Goal: Task Accomplishment & Management: Use online tool/utility

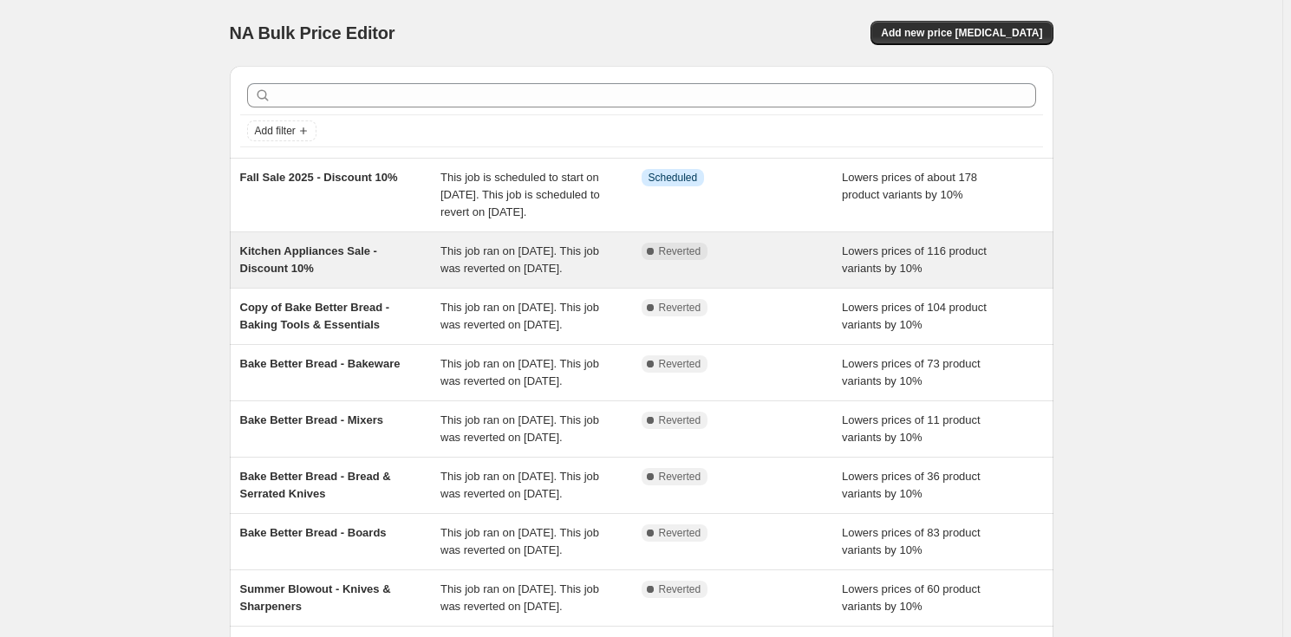
click at [384, 277] on div "Kitchen Appliances Sale - Discount 10%" at bounding box center [340, 260] width 201 height 35
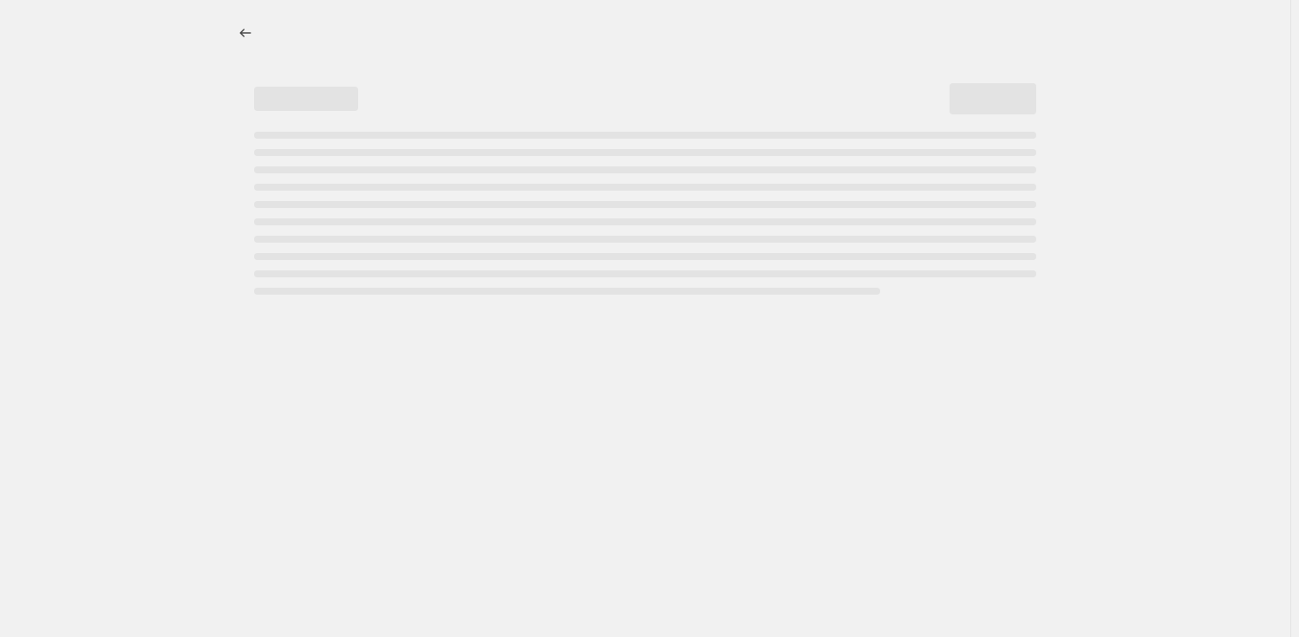
select select "percentage"
select select "no_change"
select select "product_status"
select select "tag"
select select "not_equal"
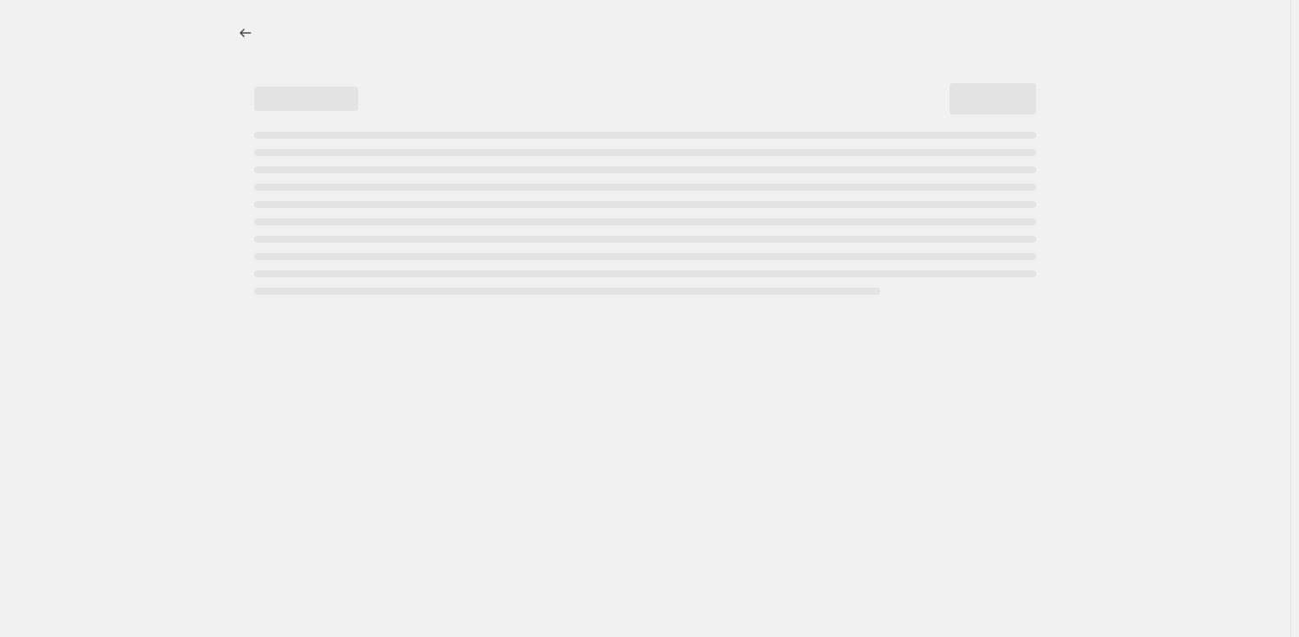
select select "collection"
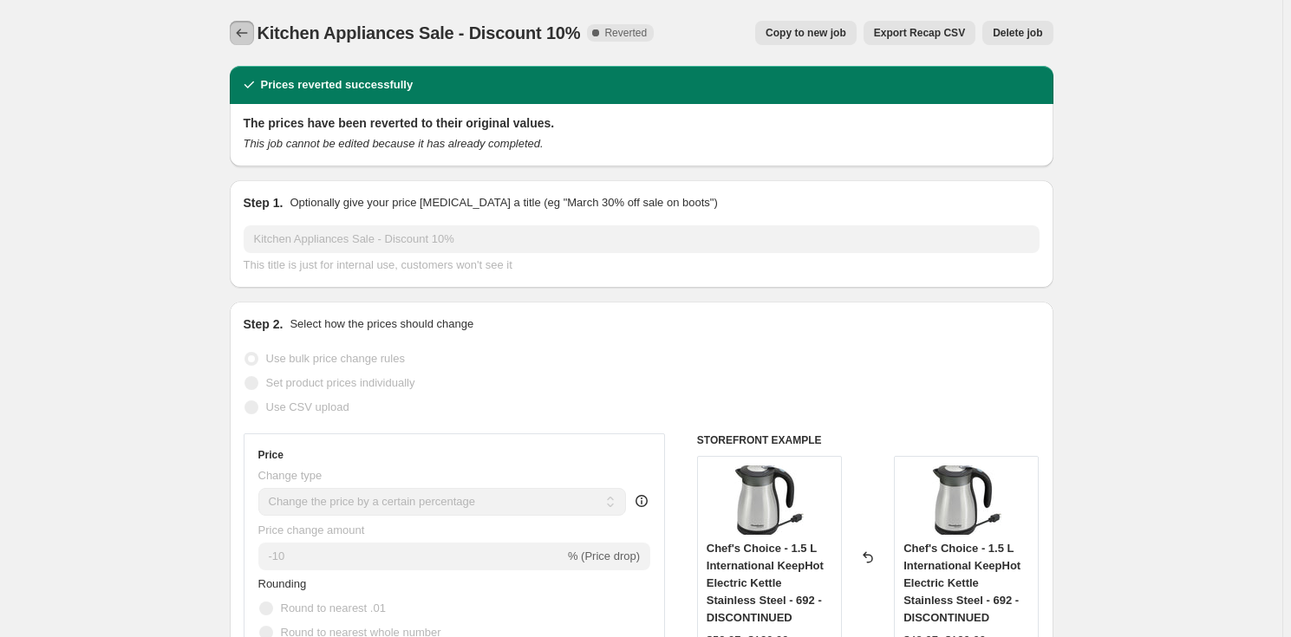
click at [251, 30] on icon "Price change jobs" at bounding box center [241, 32] width 17 height 17
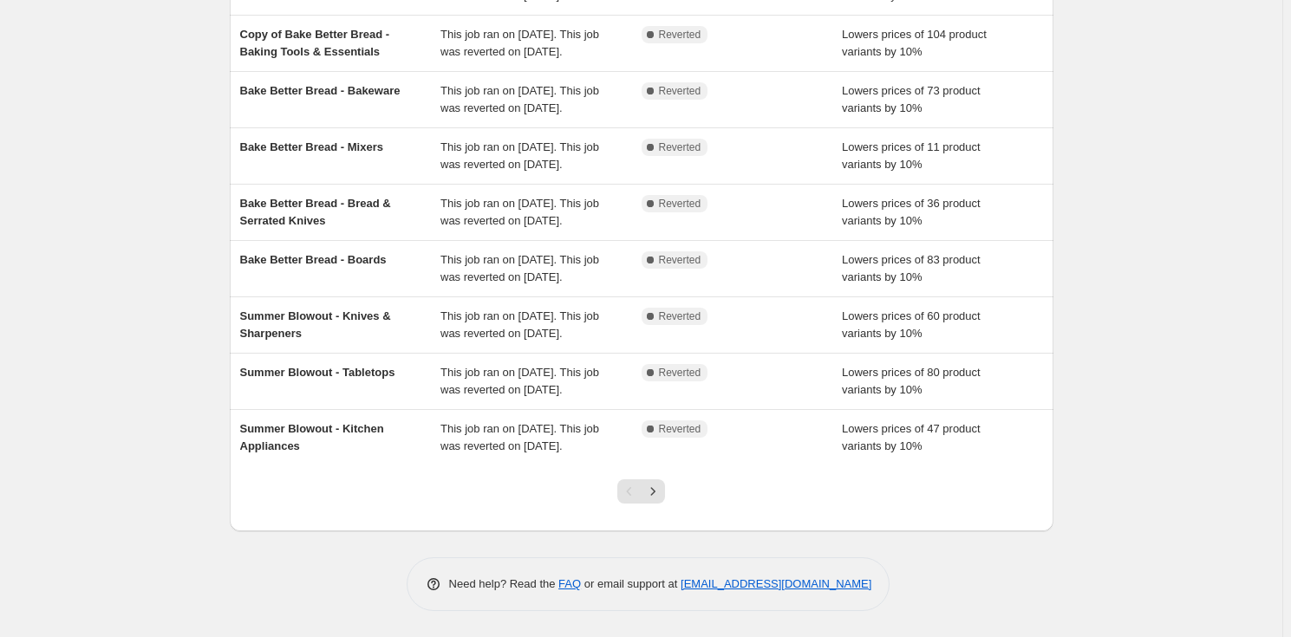
scroll to position [315, 0]
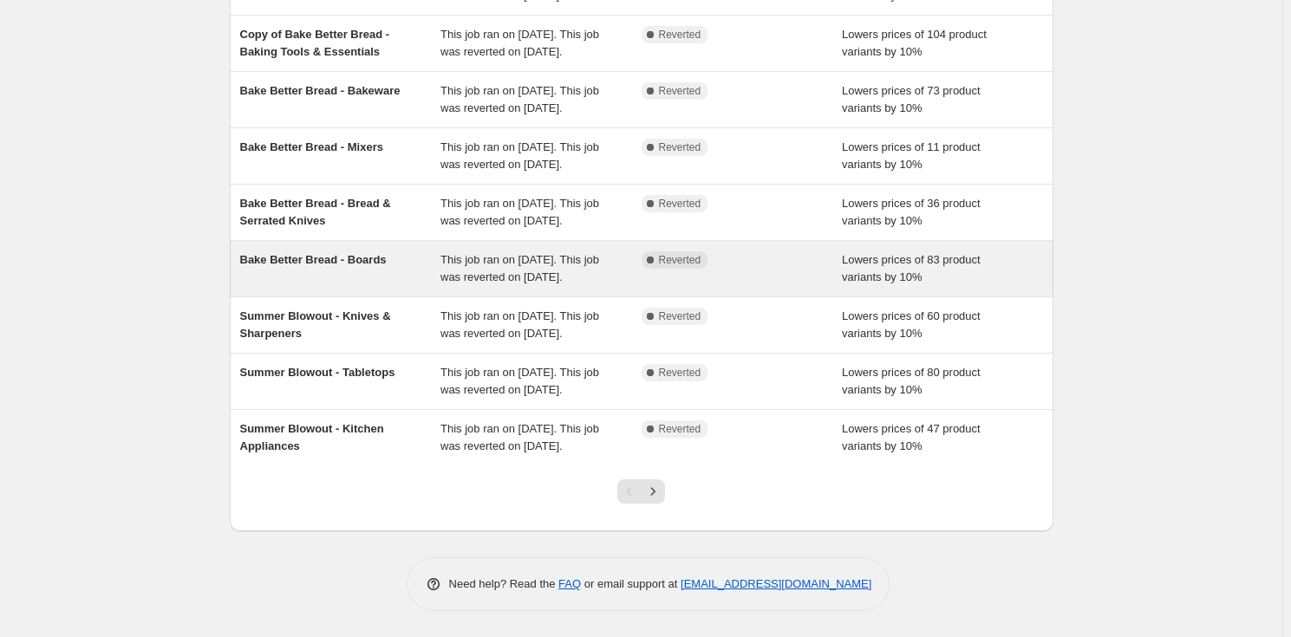
click at [363, 266] on span "Bake Better Bread - Boards" at bounding box center [313, 259] width 147 height 13
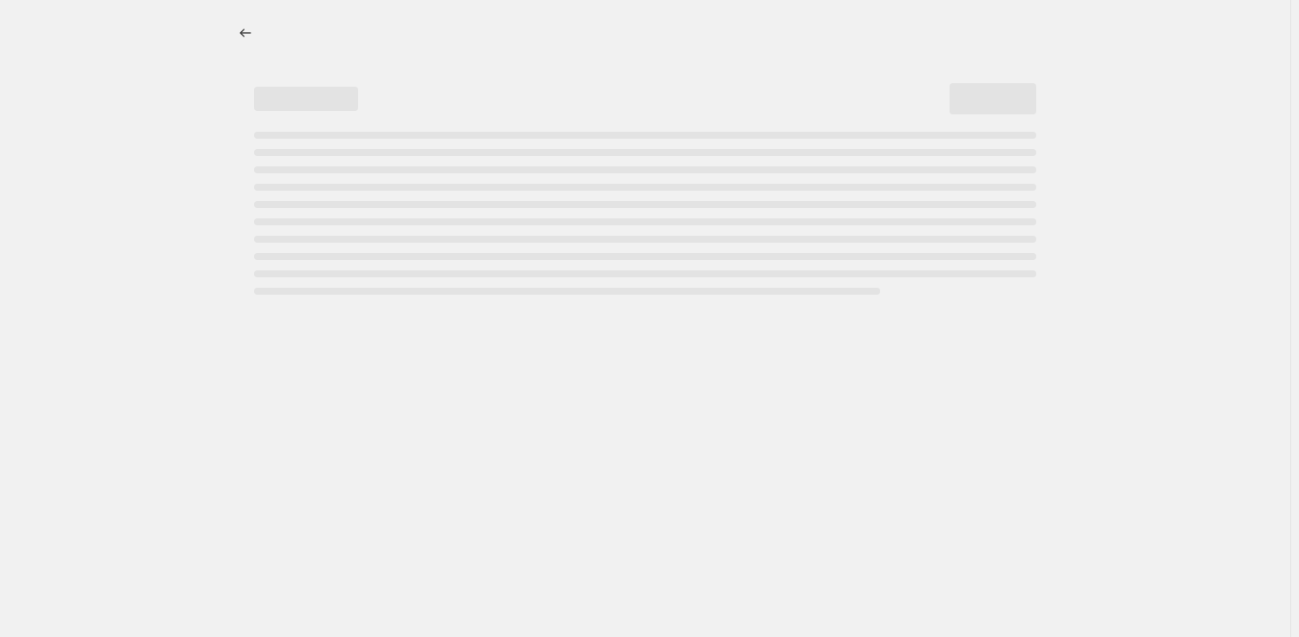
select select "percentage"
select select "no_change"
select select "product_status"
select select "tag"
select select "not_equal"
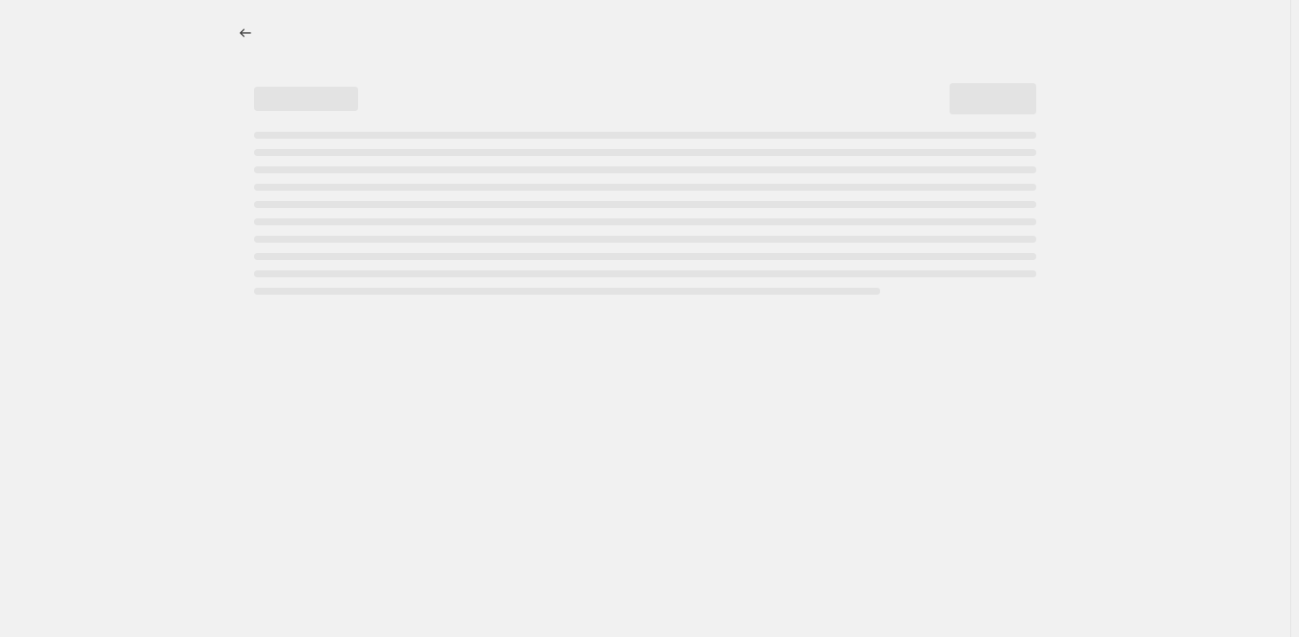
select select "collection"
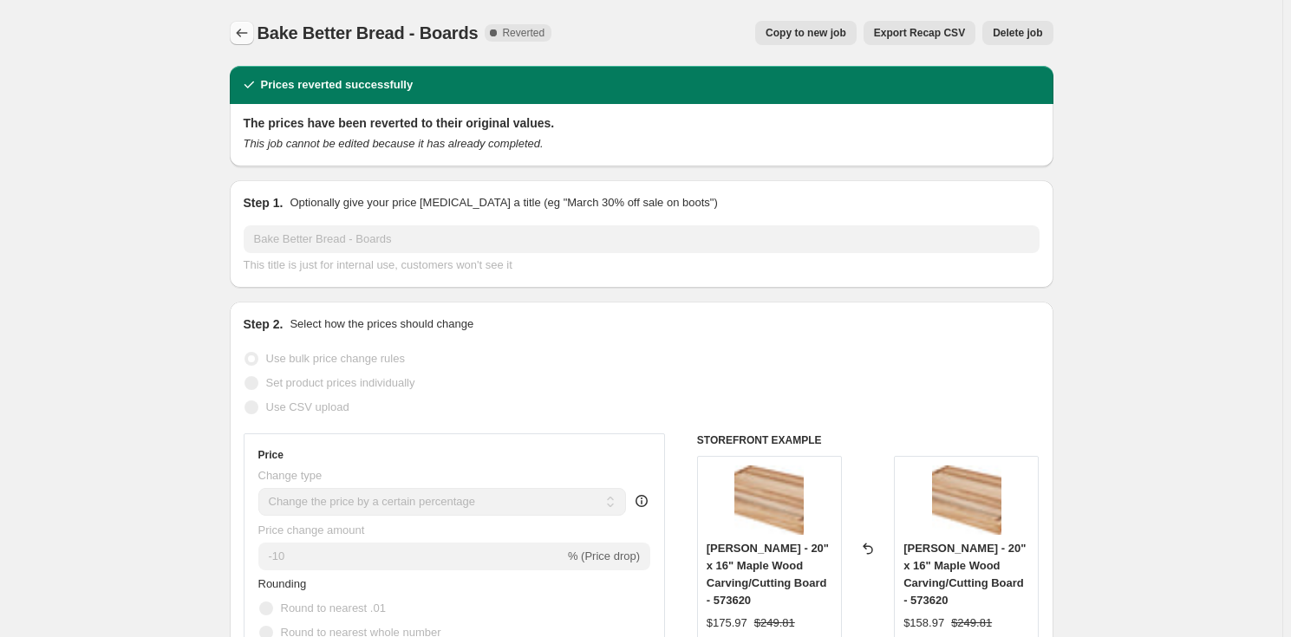
click at [251, 37] on icon "Price change jobs" at bounding box center [241, 32] width 17 height 17
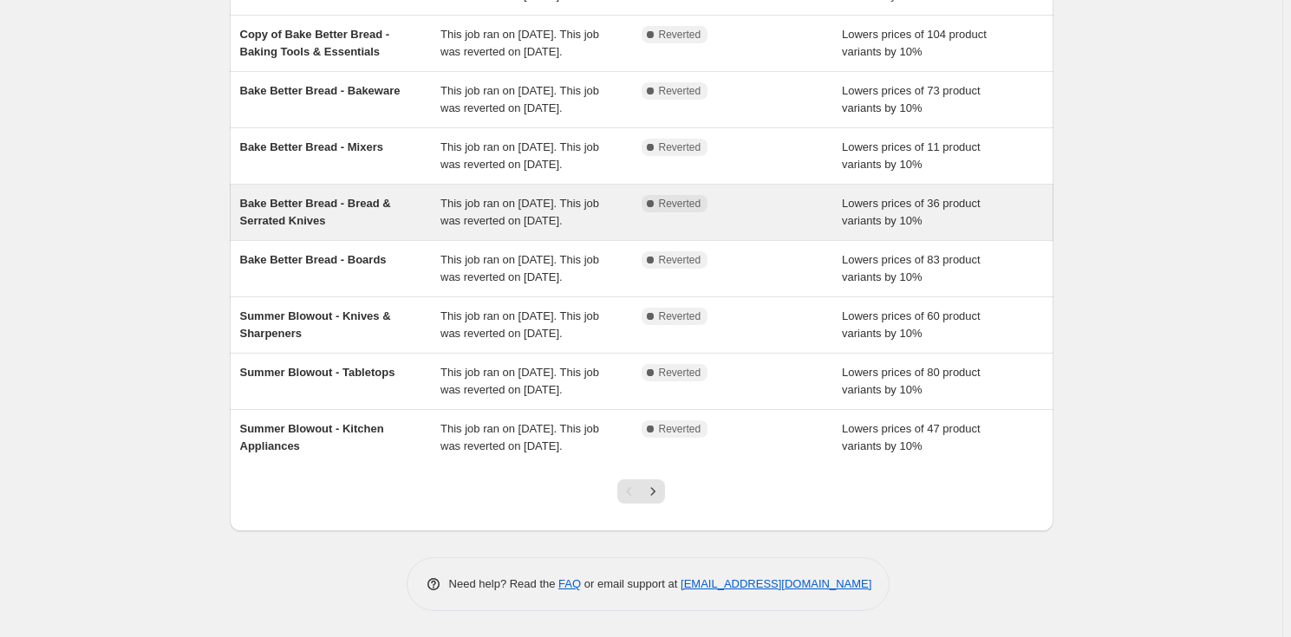
scroll to position [315, 0]
